Goal: Task Accomplishment & Management: Use online tool/utility

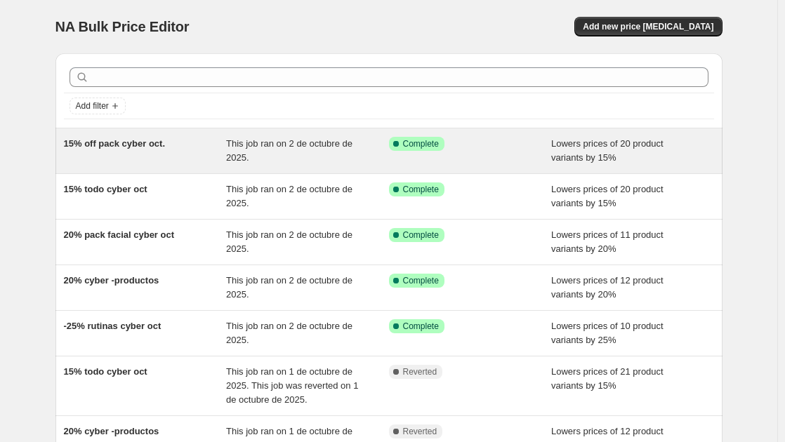
click at [175, 151] on div "15% off pack cyber oct." at bounding box center [145, 151] width 163 height 28
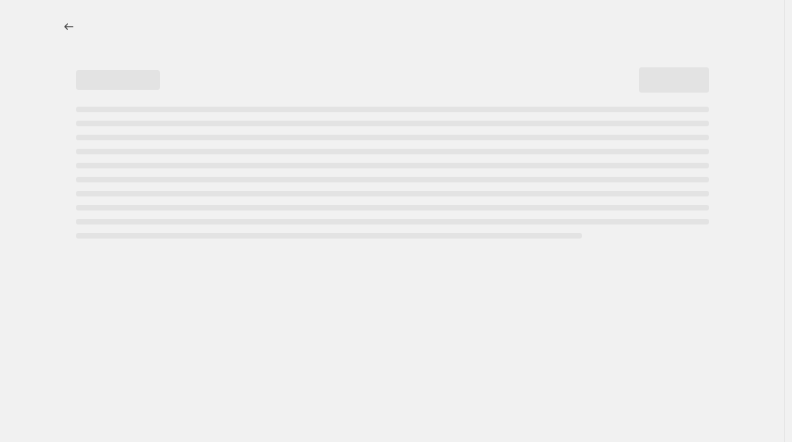
select select "percentage"
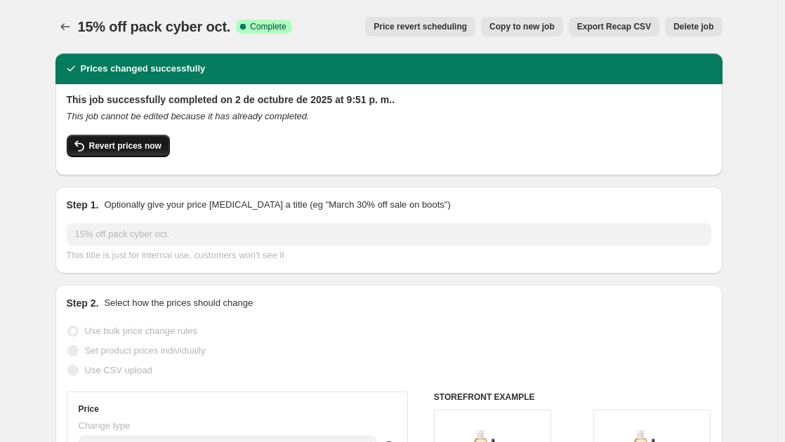
click at [138, 140] on button "Revert prices now" at bounding box center [118, 146] width 103 height 22
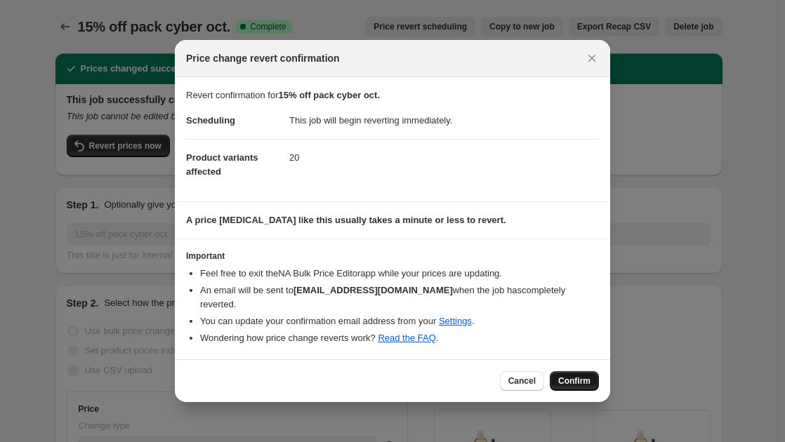
click at [573, 371] on button "Confirm" at bounding box center [574, 381] width 49 height 20
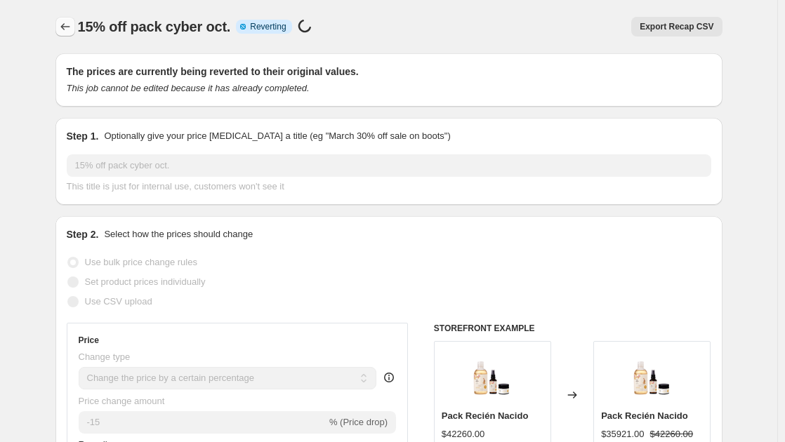
click at [69, 28] on icon "Price change jobs" at bounding box center [65, 27] width 14 height 14
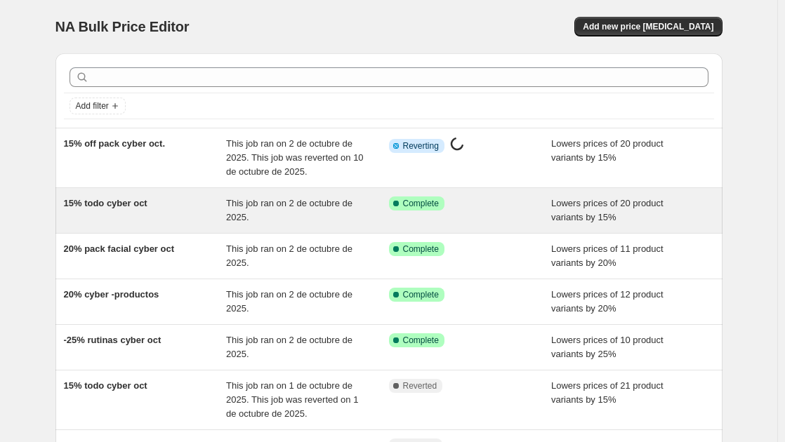
click at [114, 204] on span "15% todo cyber oct" at bounding box center [106, 203] width 84 height 11
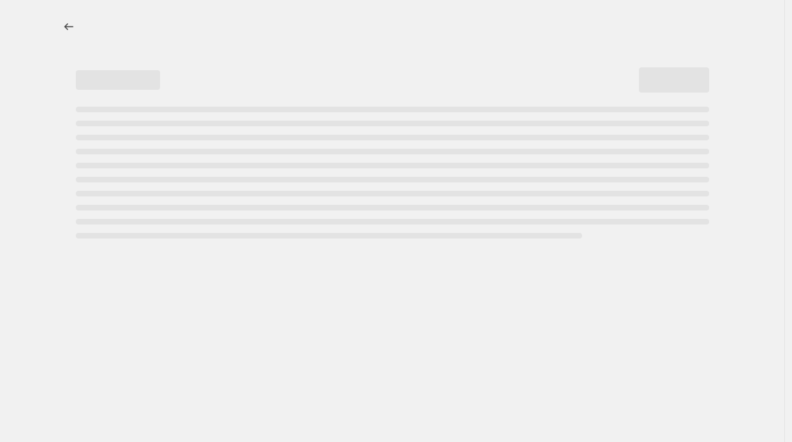
select select "percentage"
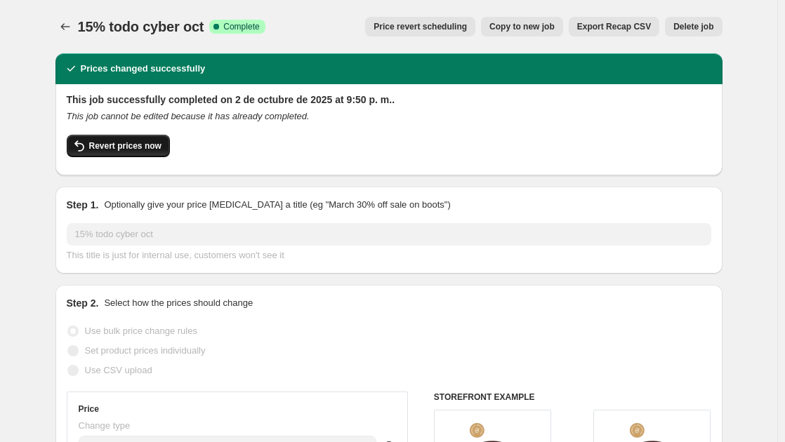
click at [106, 140] on button "Revert prices now" at bounding box center [118, 146] width 103 height 22
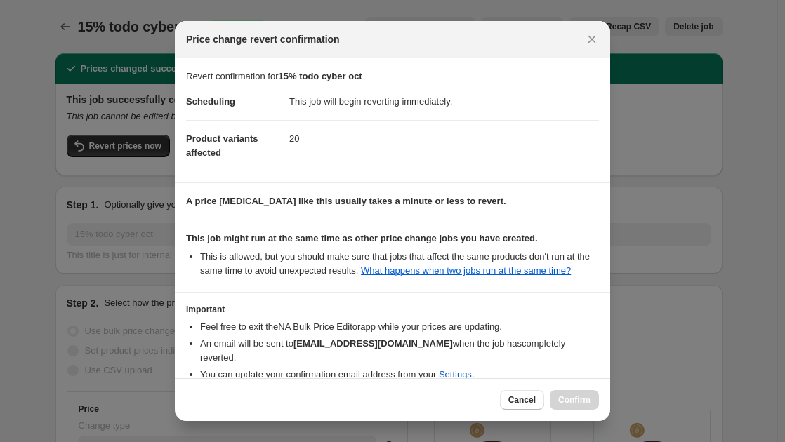
scroll to position [77, 0]
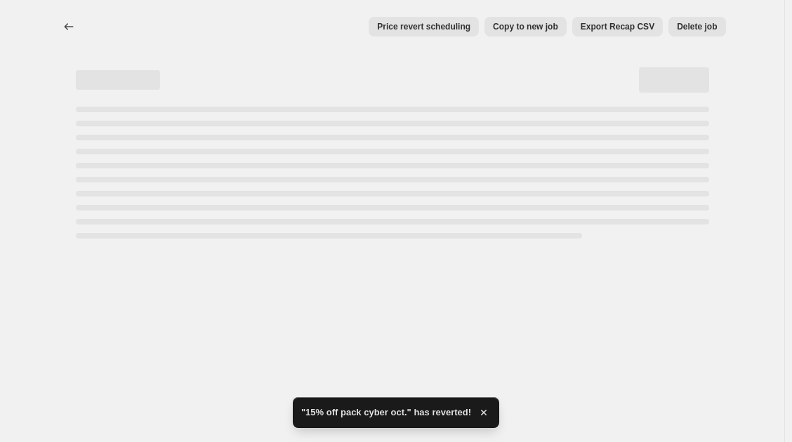
select select "percentage"
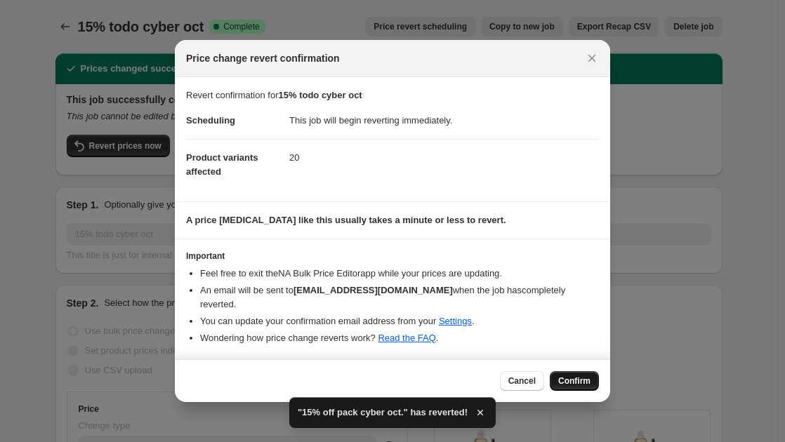
click at [573, 371] on button "Confirm" at bounding box center [574, 381] width 49 height 20
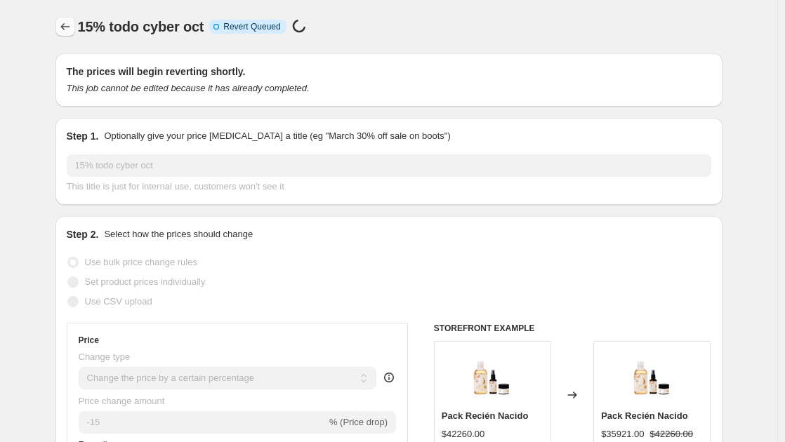
click at [69, 27] on icon "Price change jobs" at bounding box center [65, 27] width 14 height 14
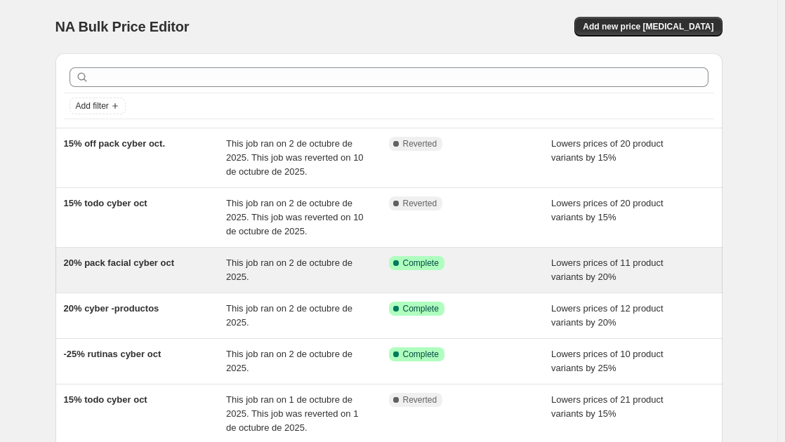
click at [166, 264] on span "20% pack facial cyber oct" at bounding box center [119, 263] width 111 height 11
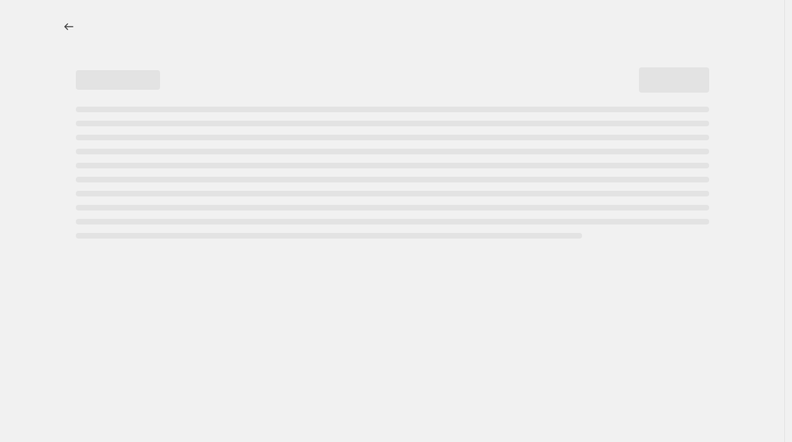
select select "percentage"
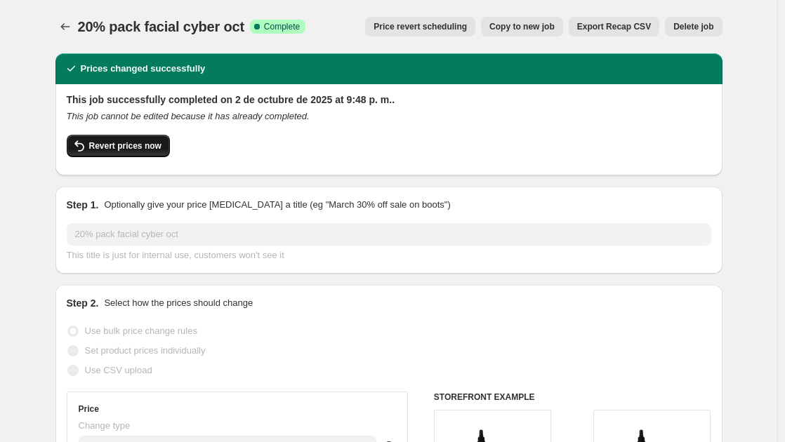
click at [158, 144] on span "Revert prices now" at bounding box center [125, 145] width 72 height 11
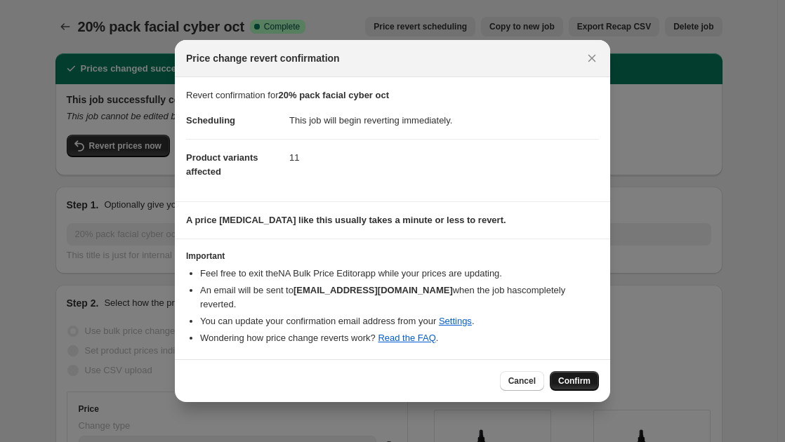
click at [576, 378] on span "Confirm" at bounding box center [574, 381] width 32 height 11
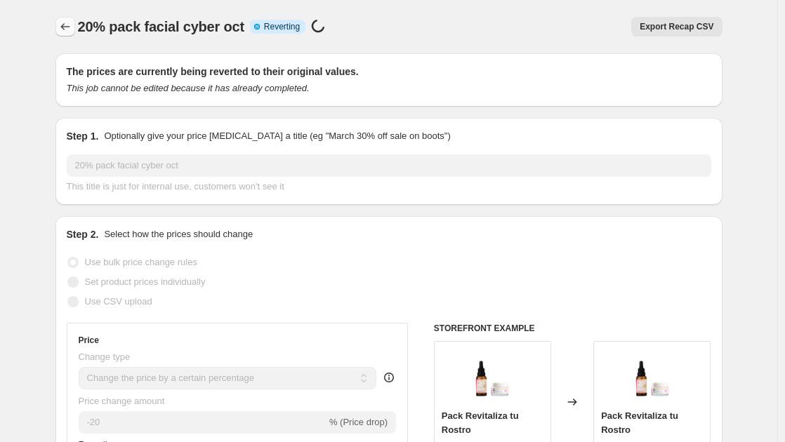
click at [66, 25] on icon "Price change jobs" at bounding box center [65, 27] width 14 height 14
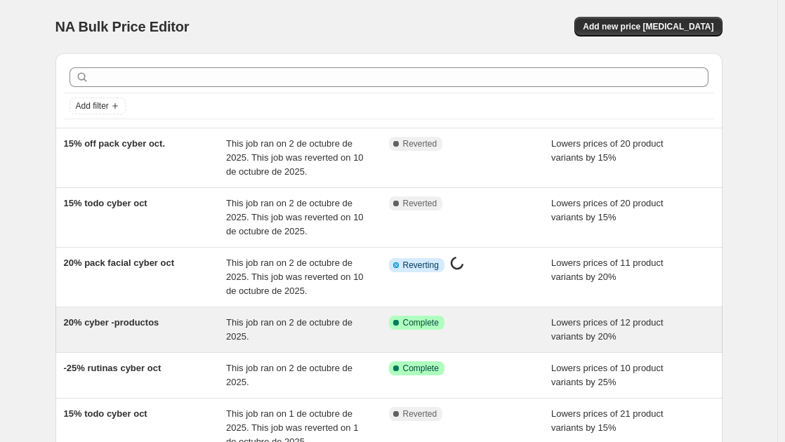
click at [141, 325] on span "20% cyber -productos" at bounding box center [111, 322] width 95 height 11
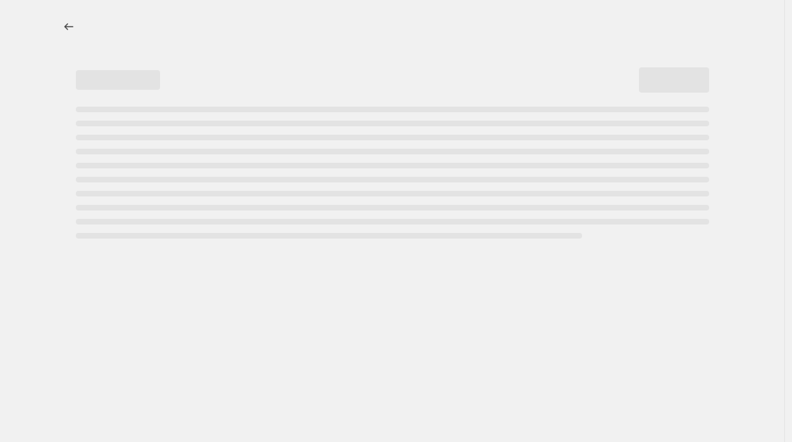
select select "percentage"
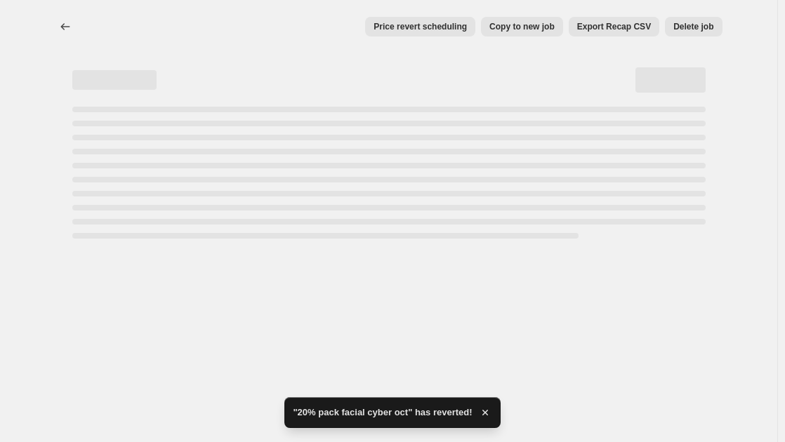
select select "percentage"
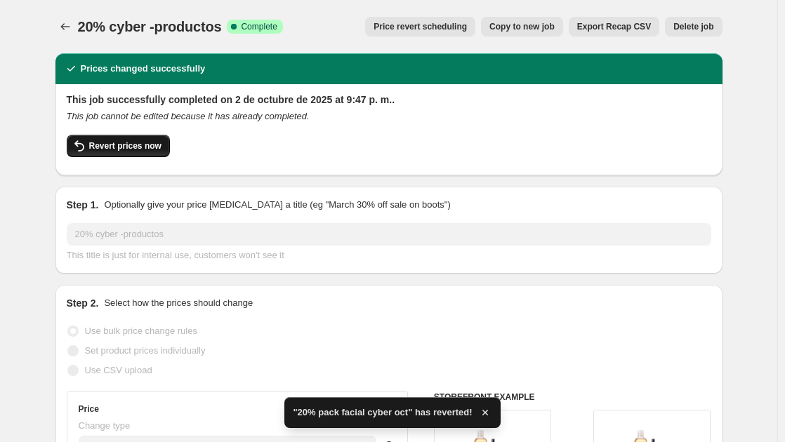
click at [133, 148] on span "Revert prices now" at bounding box center [125, 145] width 72 height 11
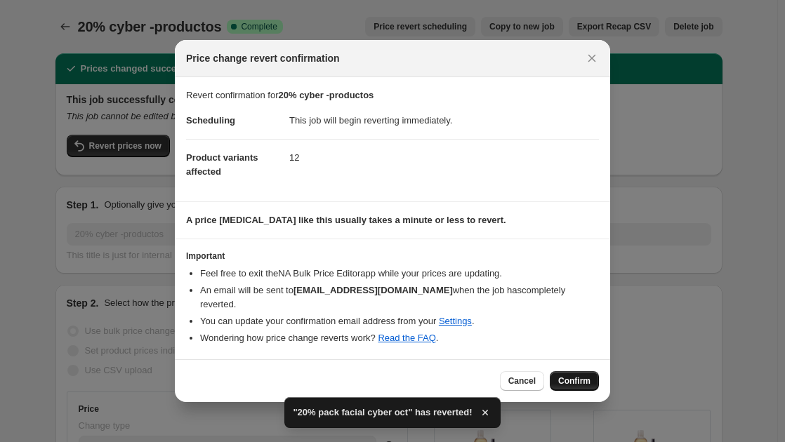
click at [586, 376] on span "Confirm" at bounding box center [574, 381] width 32 height 11
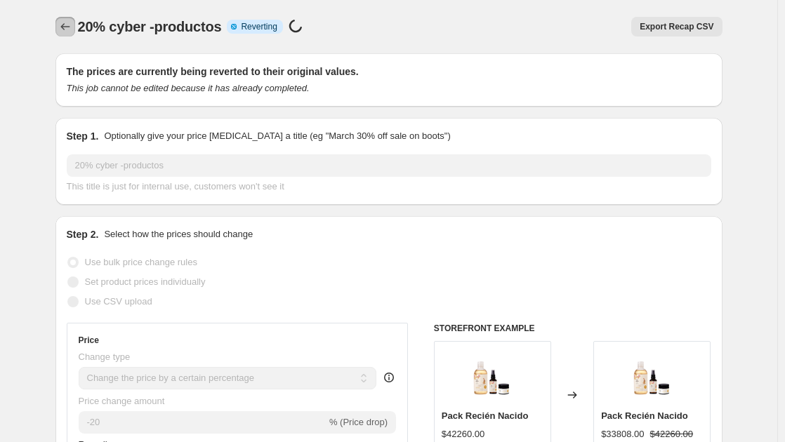
click at [68, 25] on icon "Price change jobs" at bounding box center [65, 27] width 14 height 14
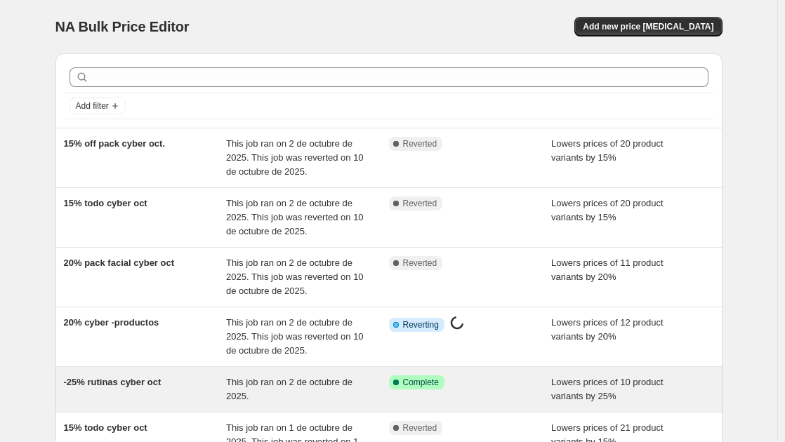
click at [171, 393] on div "-25% rutinas cyber oct" at bounding box center [145, 390] width 163 height 28
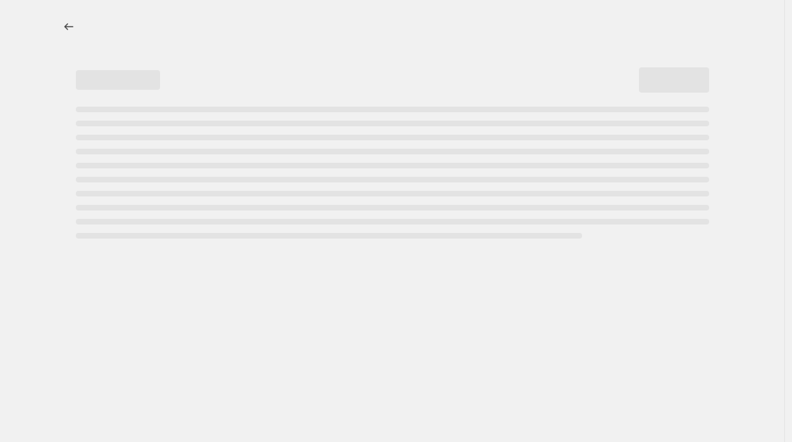
select select "percentage"
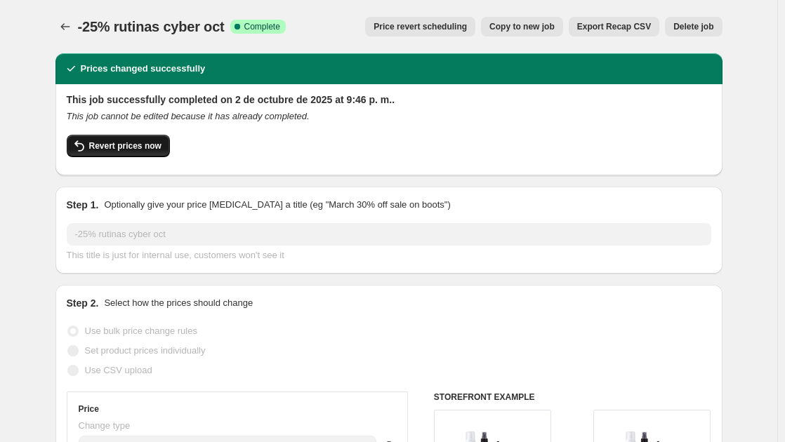
click at [118, 144] on span "Revert prices now" at bounding box center [125, 145] width 72 height 11
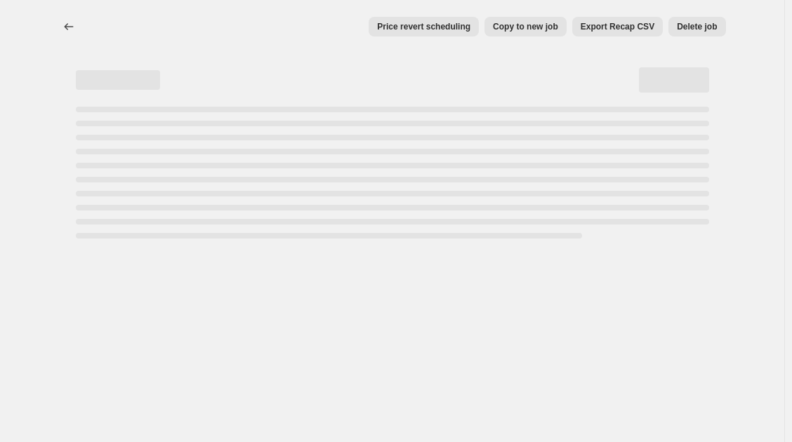
select select "percentage"
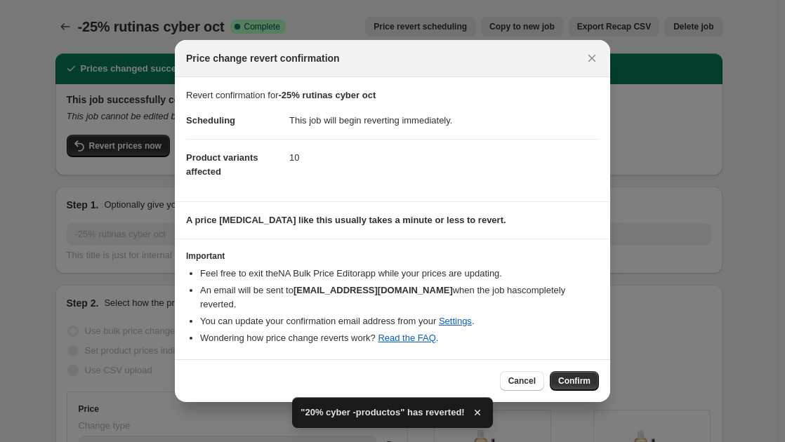
click at [580, 376] on span "Confirm" at bounding box center [574, 381] width 32 height 11
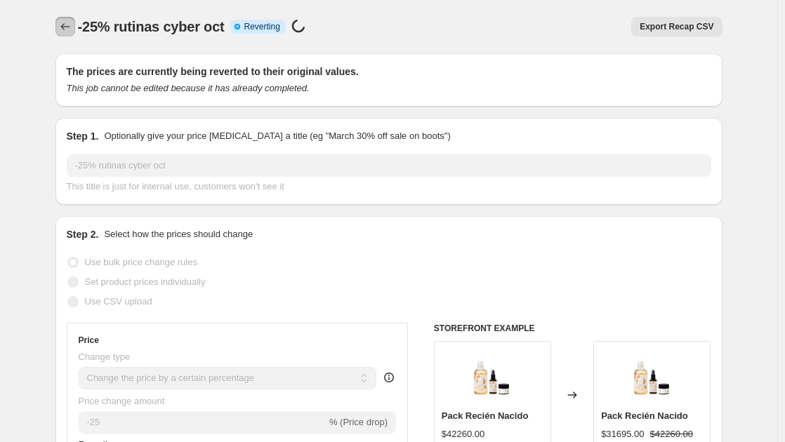
click at [66, 25] on icon "Price change jobs" at bounding box center [65, 27] width 14 height 14
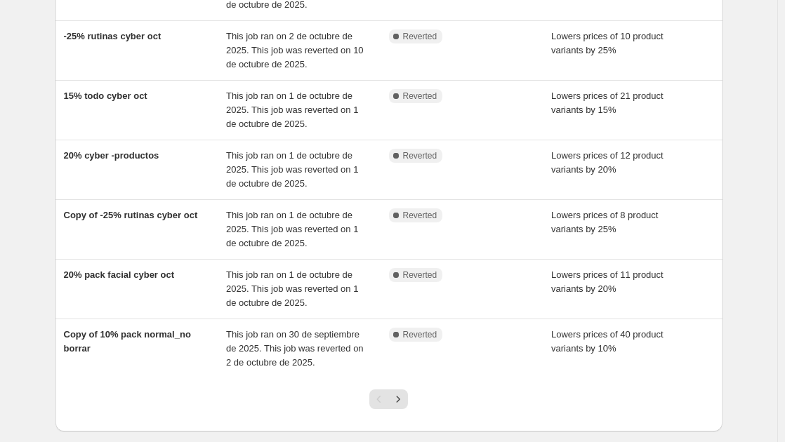
scroll to position [421, 0]
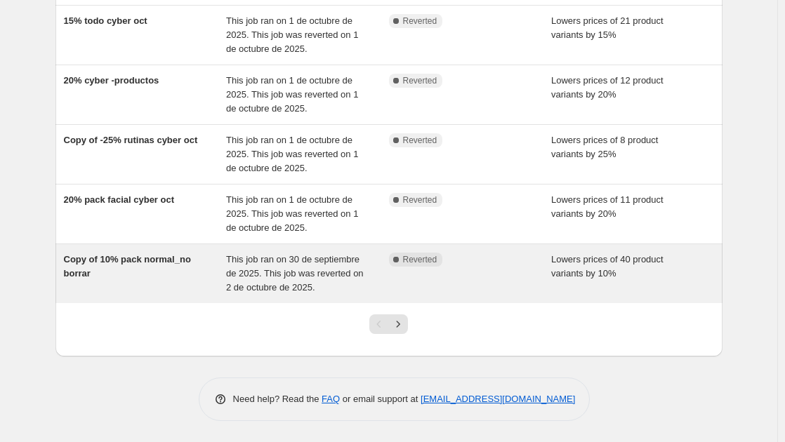
click at [124, 262] on span "Copy of 10% pack normal_no borrar" at bounding box center [127, 266] width 127 height 25
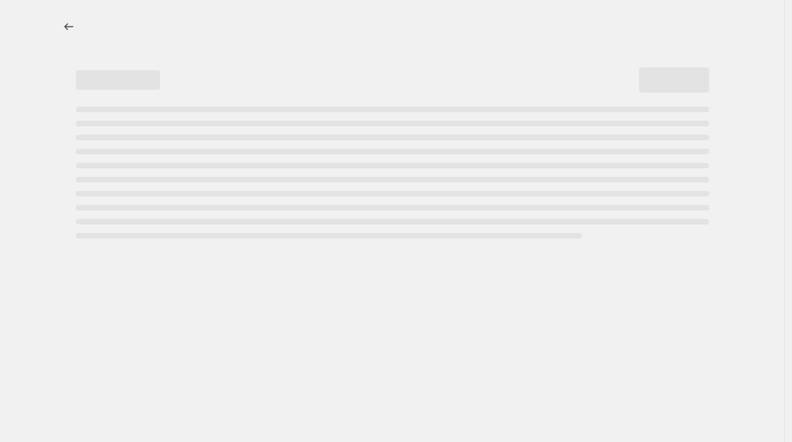
select select "percentage"
select select "product_type"
select select "product_status"
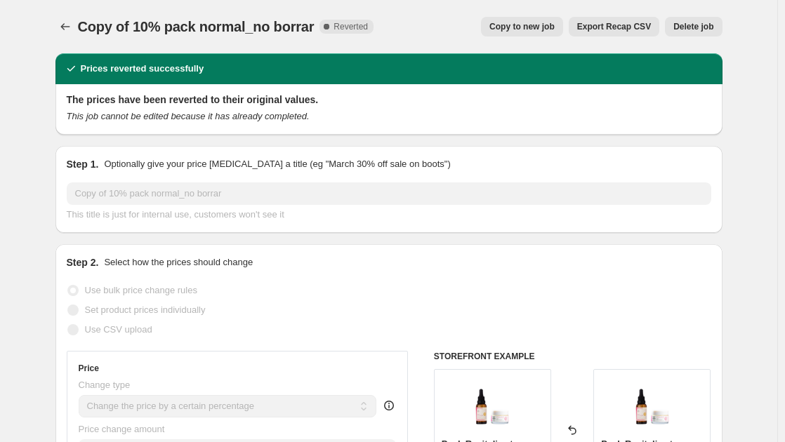
click at [521, 30] on span "Copy to new job" at bounding box center [521, 26] width 65 height 11
select select "percentage"
select select "product_type"
select select "product_status"
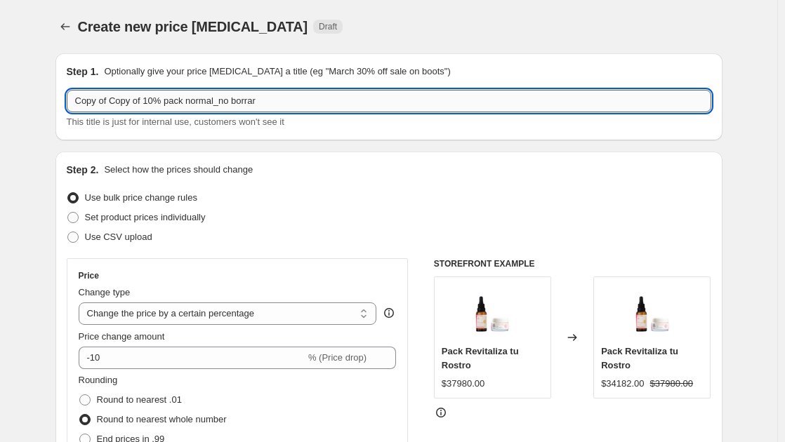
click at [151, 101] on input "Copy of Copy of 10% pack normal_no borrar" at bounding box center [389, 101] width 644 height 22
drag, startPoint x: 147, startPoint y: 101, endPoint x: 18, endPoint y: 88, distance: 129.1
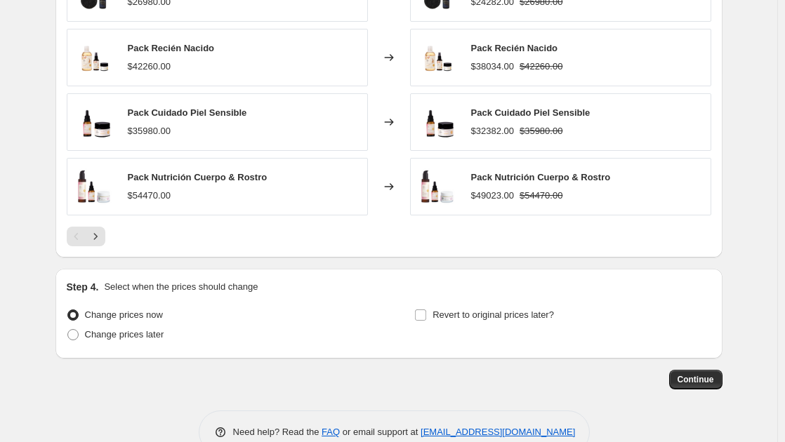
scroll to position [1150, 0]
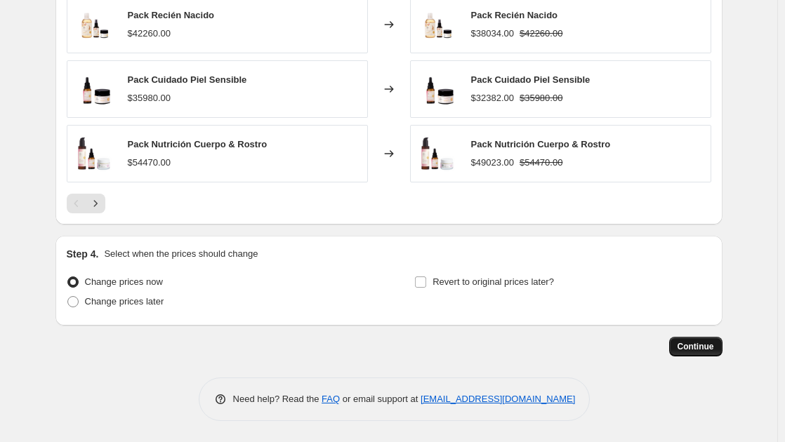
type input "10% pack normal_no borrar"
click at [690, 349] on span "Continue" at bounding box center [695, 346] width 36 height 11
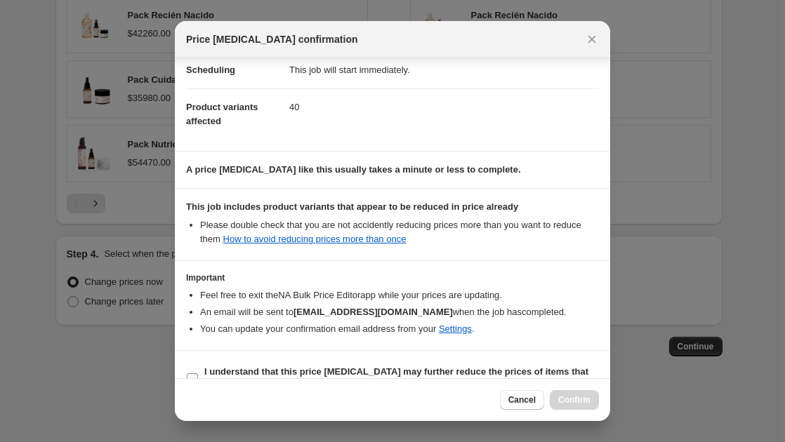
scroll to position [149, 0]
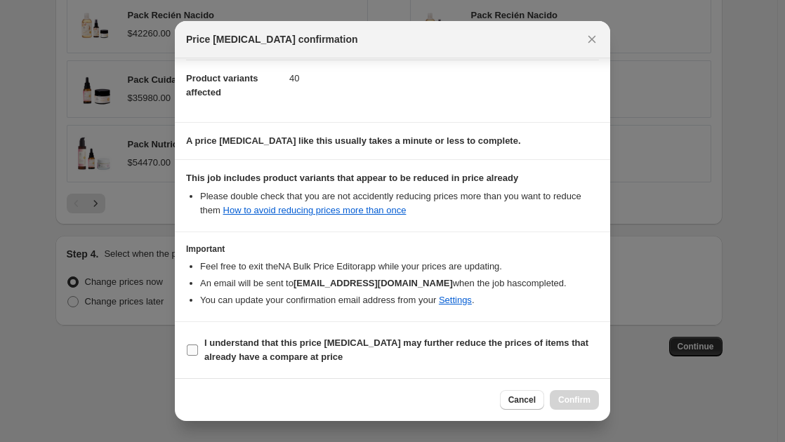
click at [192, 347] on input "I understand that this price [MEDICAL_DATA] may further reduce the prices of it…" at bounding box center [192, 350] width 11 height 11
checkbox input "true"
click at [569, 397] on span "Confirm" at bounding box center [574, 399] width 32 height 11
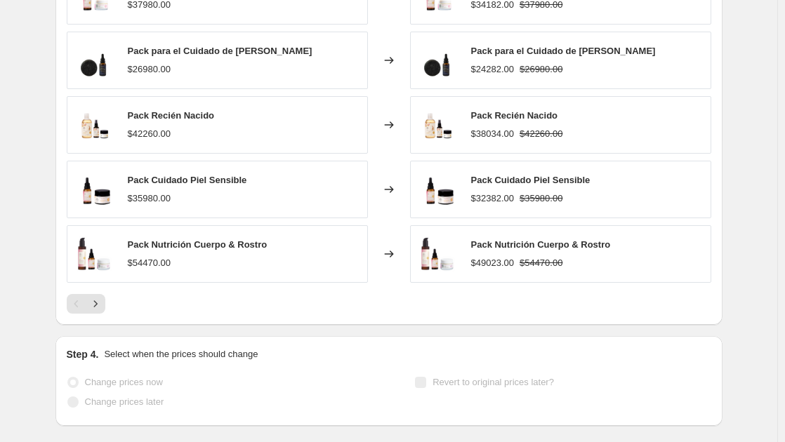
scroll to position [1187, 0]
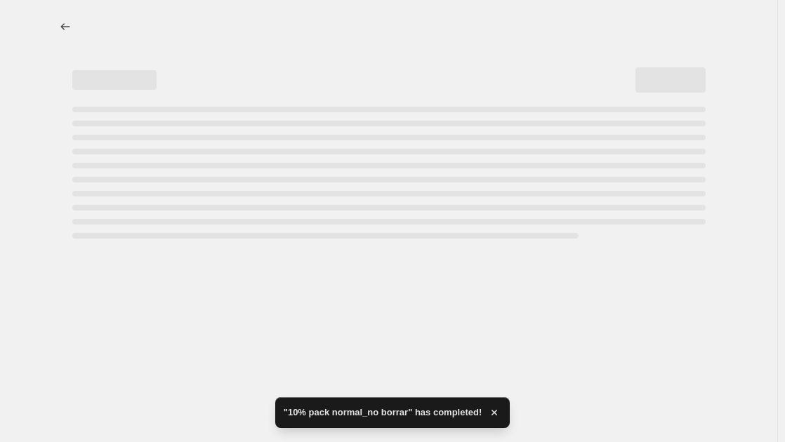
select select "percentage"
select select "product_type"
select select "product_status"
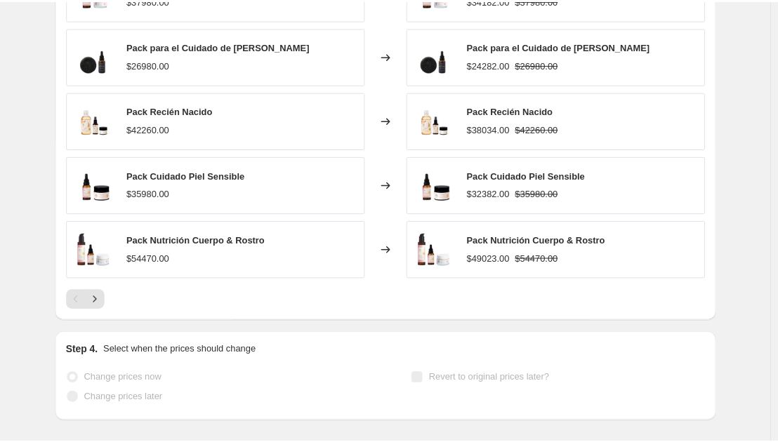
scroll to position [0, 0]
